Goal: Task Accomplishment & Management: Manage account settings

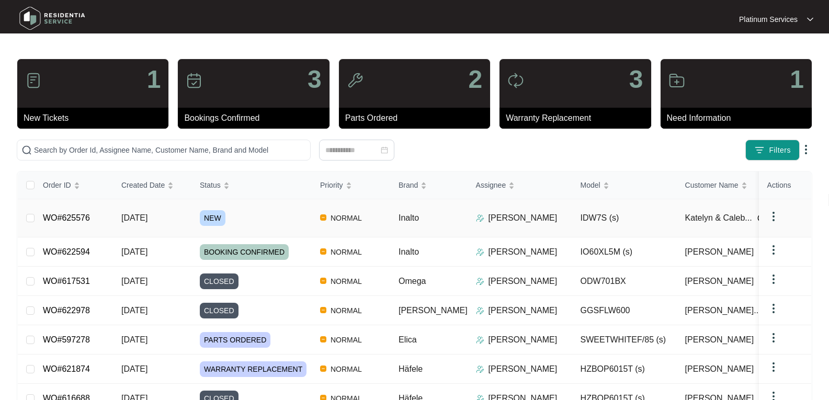
click at [147, 217] on span "[DATE]" at bounding box center [134, 218] width 26 height 9
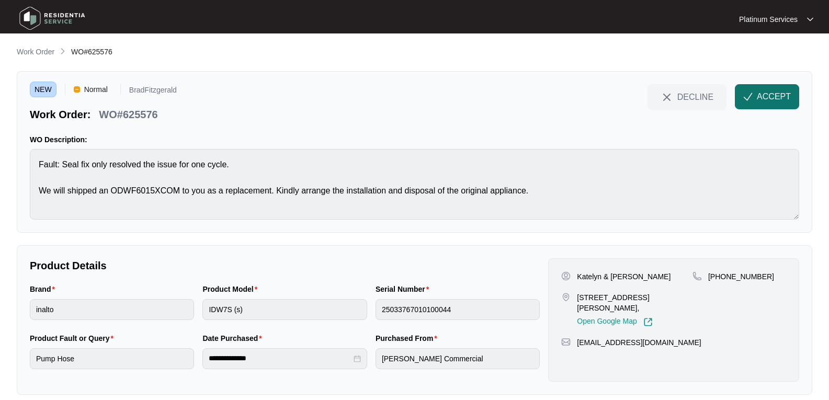
click at [759, 98] on span "ACCEPT" at bounding box center [774, 97] width 34 height 13
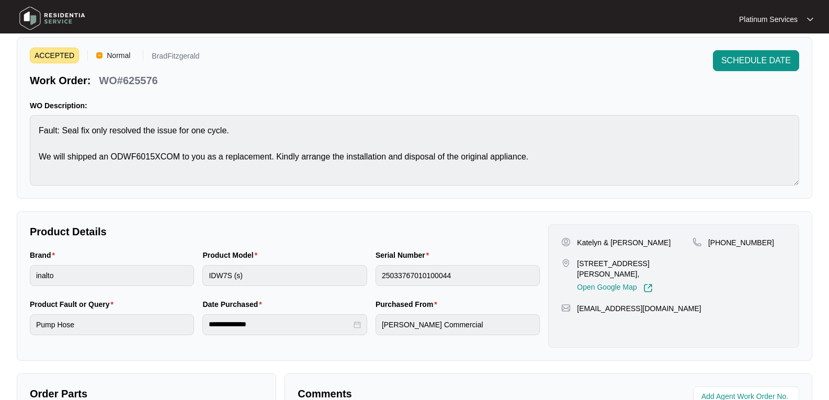
scroll to position [52, 0]
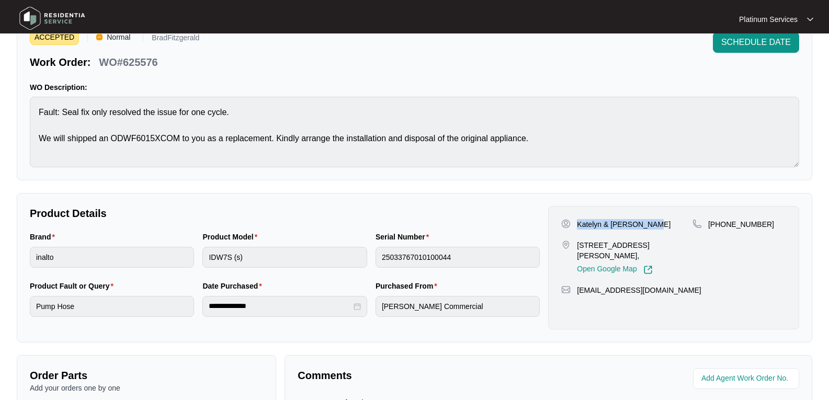
drag, startPoint x: 651, startPoint y: 223, endPoint x: 578, endPoint y: 226, distance: 73.3
click at [578, 226] on p "Katelyn & [PERSON_NAME]" at bounding box center [624, 224] width 94 height 10
copy p "Katelyn & [PERSON_NAME]"
click at [23, 109] on div "ACCEPTED Normal BradFitzgerald Work Order: WO#625576 SCHEDULE DATE WO Descripti…" at bounding box center [415, 100] width 796 height 162
click at [166, 260] on div "Brand inalto Product Model IDW7S (s) Serial Number 25033767010100044" at bounding box center [285, 255] width 519 height 49
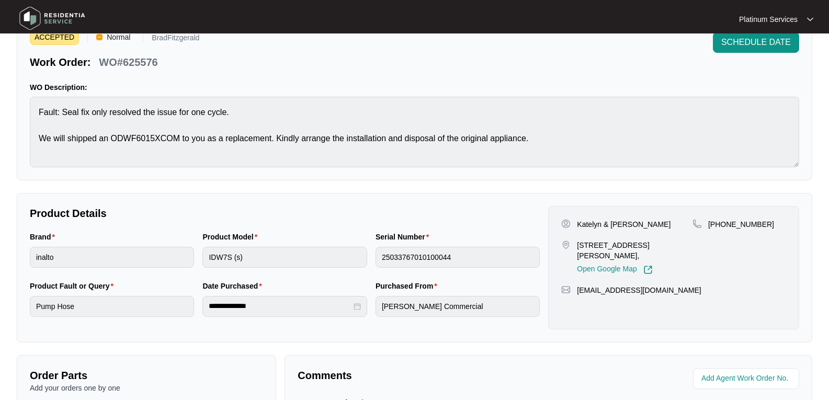
click at [29, 261] on div "Brand inalto" at bounding box center [112, 255] width 173 height 49
click at [149, 63] on p "WO#625576" at bounding box center [128, 62] width 59 height 15
copy p "625576"
